Goal: Information Seeking & Learning: Learn about a topic

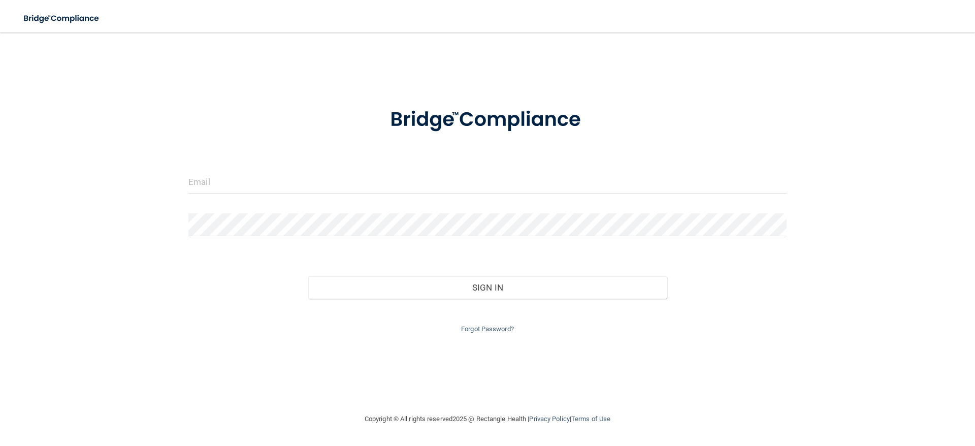
click at [480, 319] on div "Forgot Password?" at bounding box center [487, 317] width 613 height 37
click at [480, 325] on link "Forgot Password?" at bounding box center [487, 329] width 53 height 8
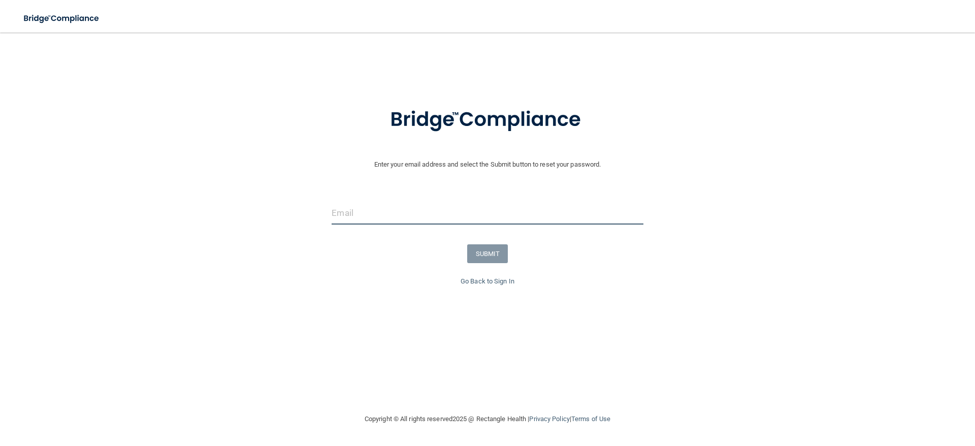
click at [451, 212] on input "email" at bounding box center [487, 213] width 311 height 23
type input "[EMAIL_ADDRESS][DOMAIN_NAME]"
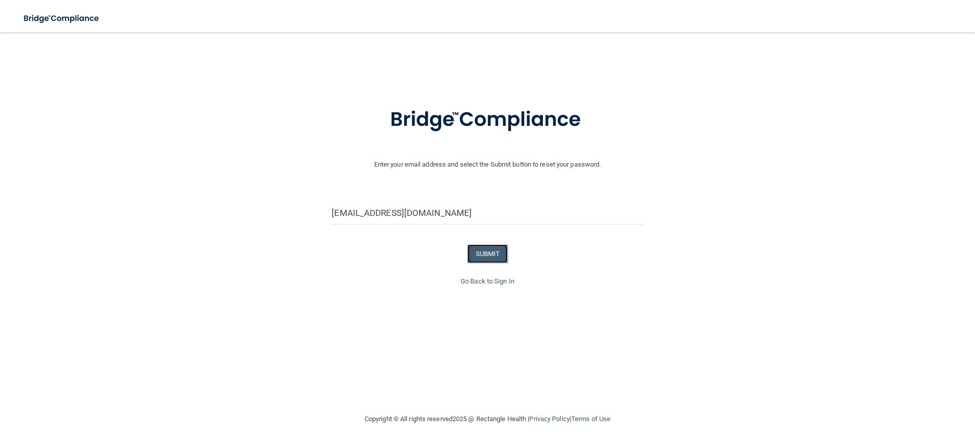
click at [480, 253] on button "SUBMIT" at bounding box center [487, 253] width 41 height 19
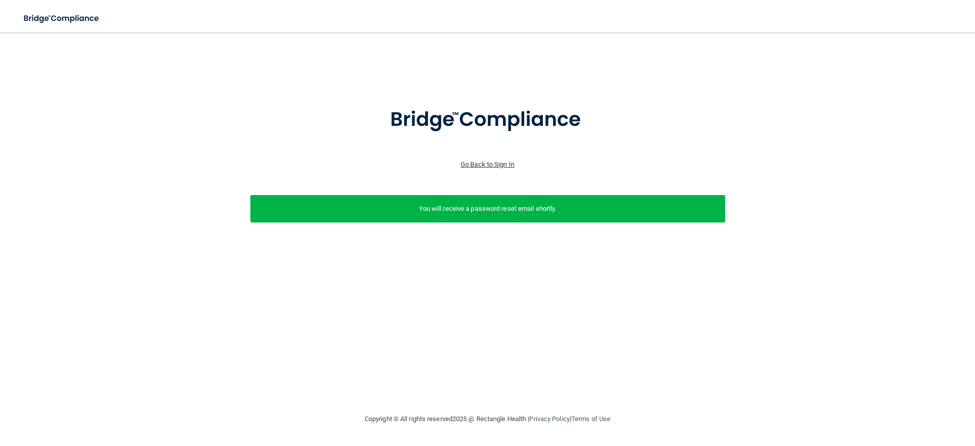
click at [466, 160] on link "Go Back to Sign In" at bounding box center [488, 164] width 54 height 8
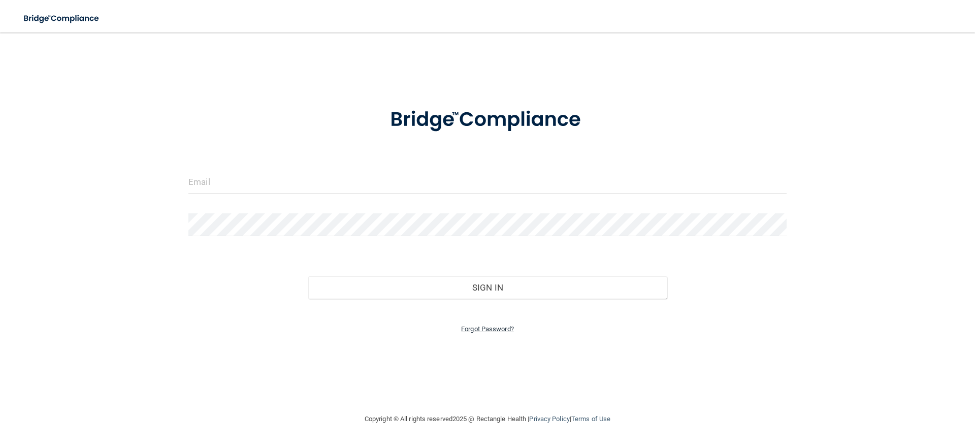
click at [469, 327] on link "Forgot Password?" at bounding box center [487, 329] width 53 height 8
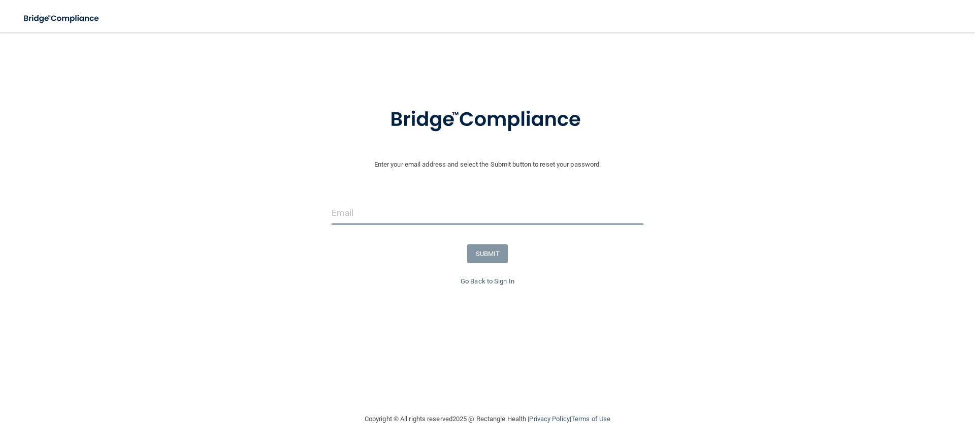
click at [393, 212] on input "email" at bounding box center [487, 213] width 311 height 23
type input "[EMAIL_ADDRESS][DOMAIN_NAME]"
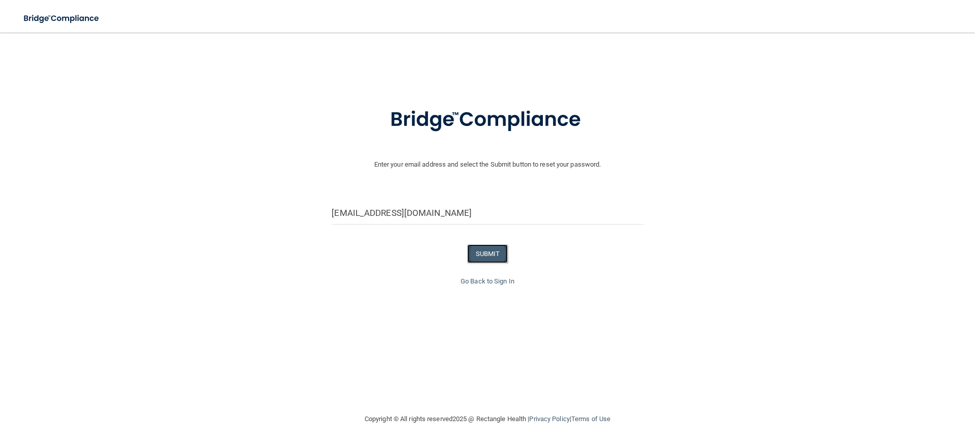
click at [498, 255] on button "SUBMIT" at bounding box center [487, 253] width 41 height 19
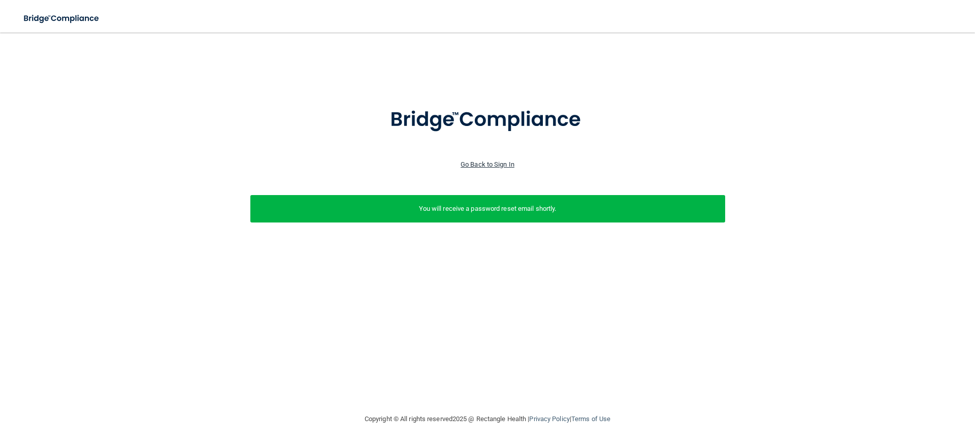
click at [507, 161] on link "Go Back to Sign In" at bounding box center [488, 164] width 54 height 8
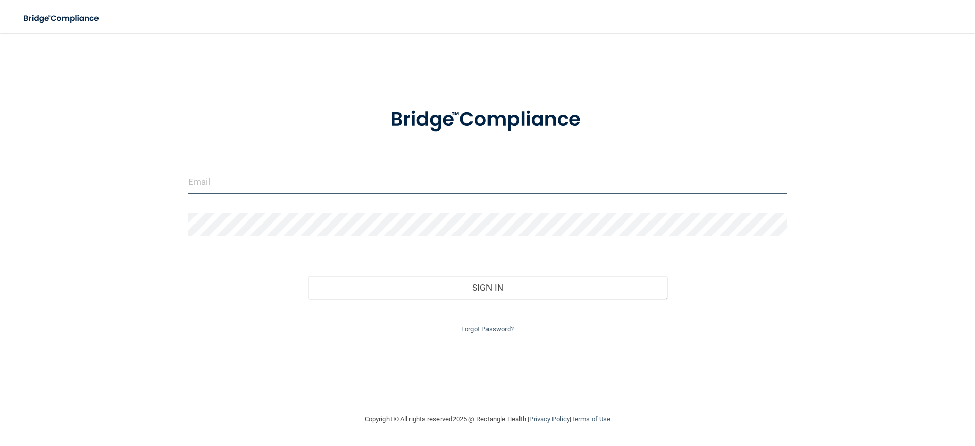
click at [497, 177] on input "email" at bounding box center [487, 182] width 598 height 23
type input "[EMAIL_ADDRESS][DOMAIN_NAME]"
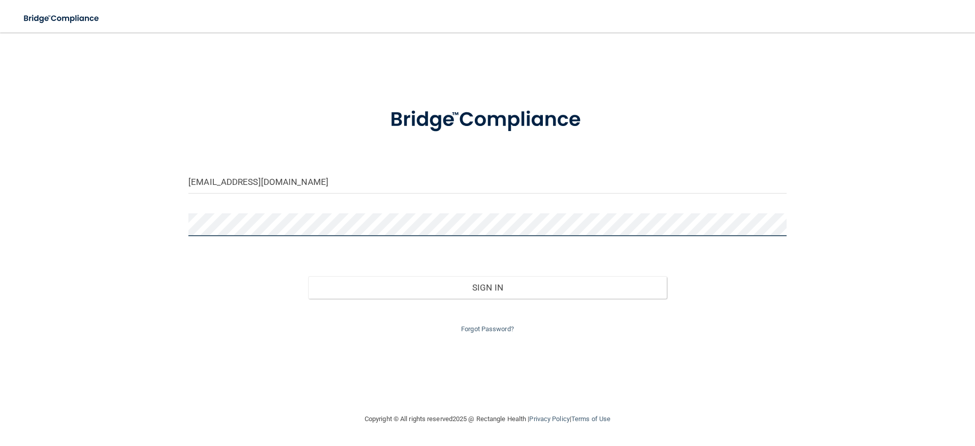
click at [308, 276] on button "Sign In" at bounding box center [487, 287] width 359 height 22
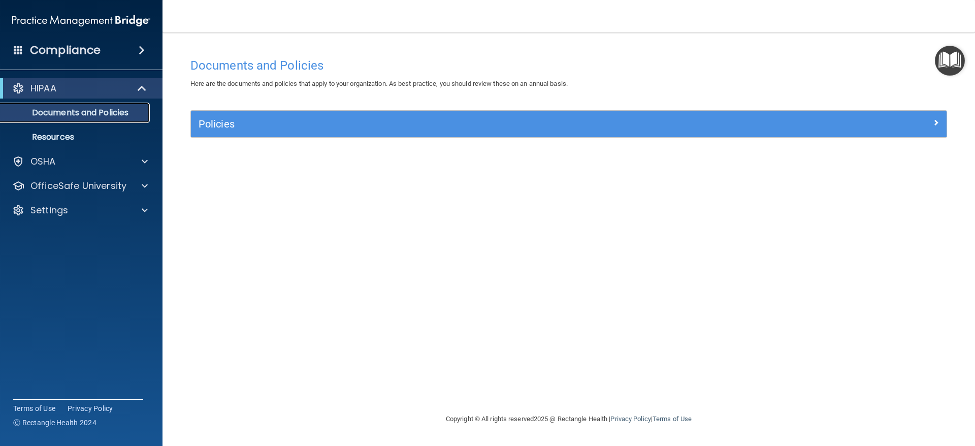
click at [125, 119] on link "Documents and Policies" at bounding box center [70, 113] width 160 height 20
click at [105, 109] on p "Documents and Policies" at bounding box center [76, 113] width 139 height 10
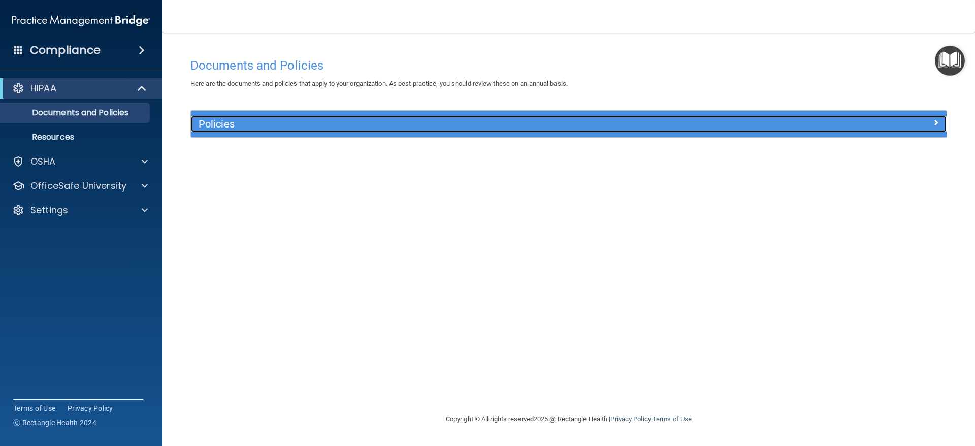
click at [260, 123] on h5 "Policies" at bounding box center [474, 123] width 551 height 11
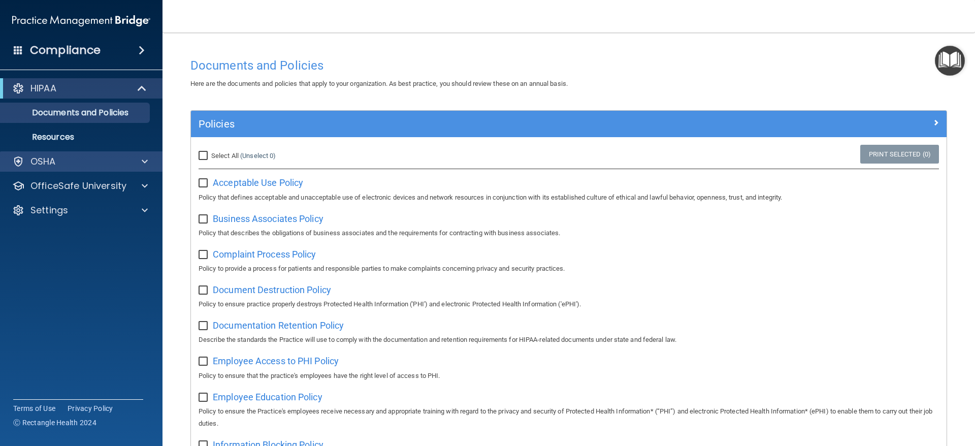
click at [91, 153] on div "OSHA" at bounding box center [81, 161] width 163 height 20
click at [139, 52] on span at bounding box center [142, 50] width 6 height 12
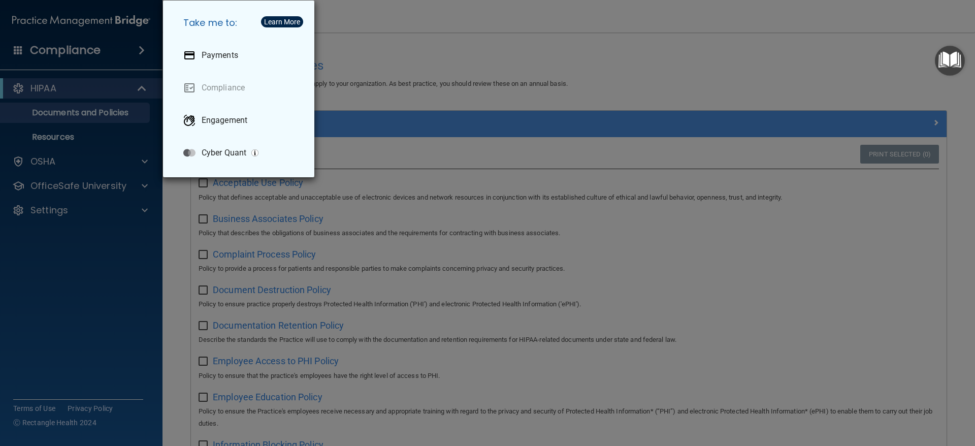
click at [139, 52] on div "Take me to: Payments Compliance Engagement Cyber Quant" at bounding box center [487, 223] width 975 height 446
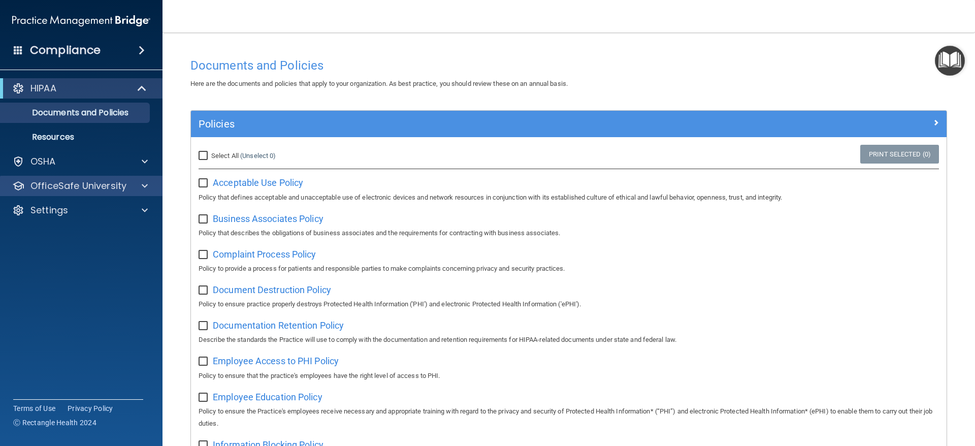
click at [32, 178] on div "OfficeSafe University" at bounding box center [81, 186] width 163 height 20
click at [152, 185] on div at bounding box center [142, 186] width 25 height 12
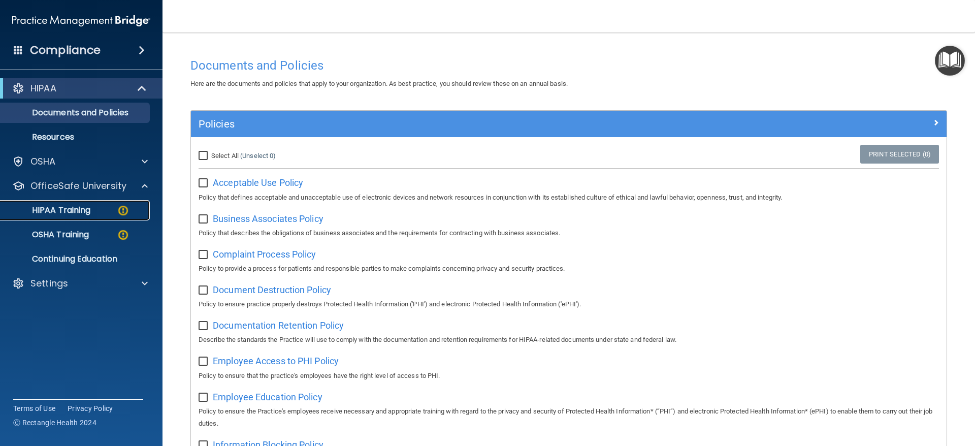
click at [71, 207] on p "HIPAA Training" at bounding box center [49, 210] width 84 height 10
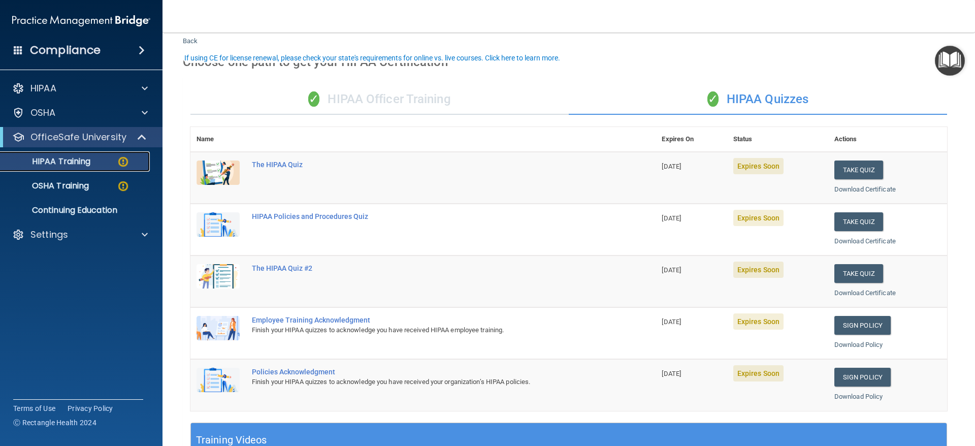
scroll to position [51, 0]
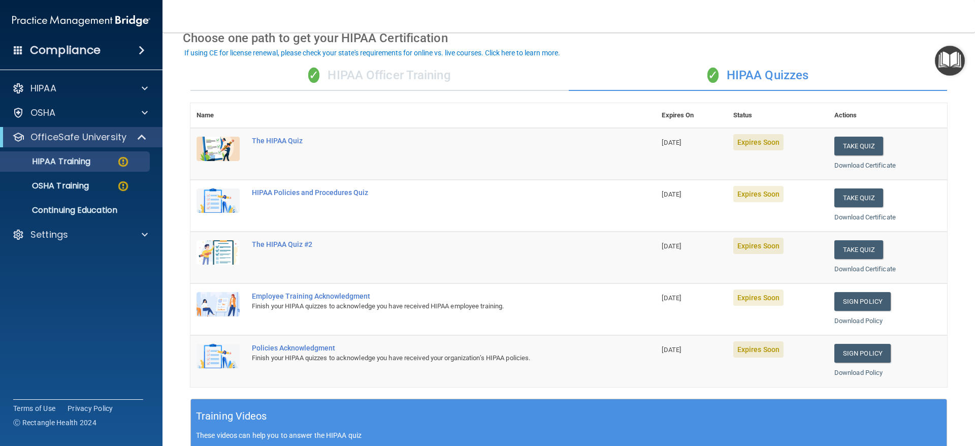
click at [420, 81] on div "✓ HIPAA Officer Training" at bounding box center [379, 75] width 378 height 30
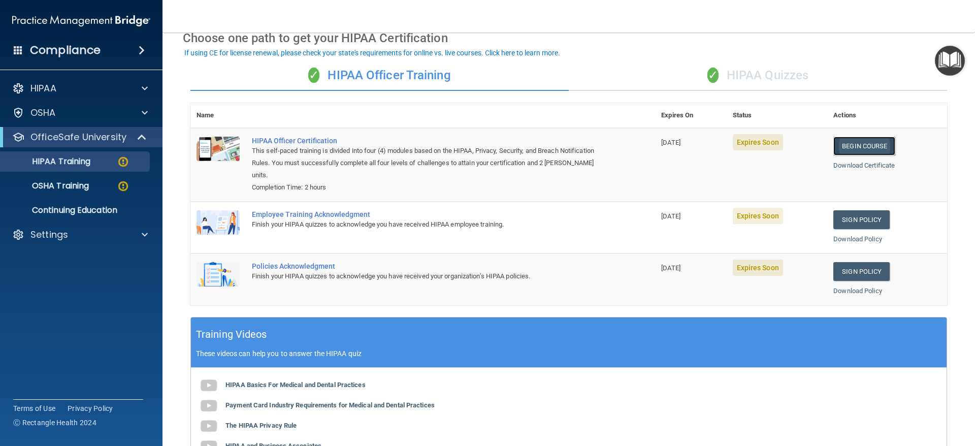
click at [840, 149] on link "Begin Course" at bounding box center [864, 146] width 62 height 19
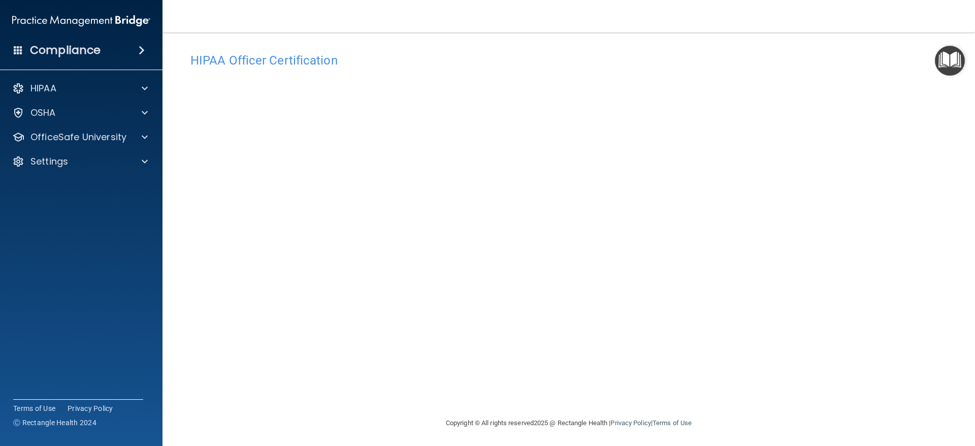
scroll to position [7, 0]
